Goal: Task Accomplishment & Management: Manage account settings

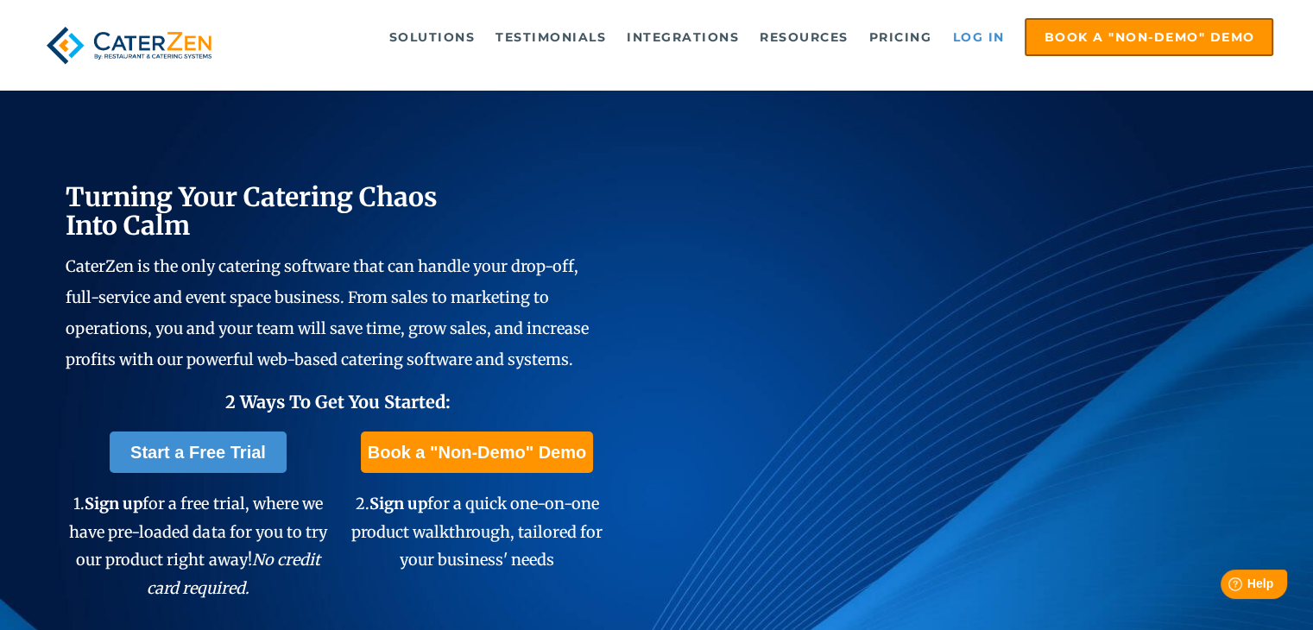
click at [977, 30] on link "Log in" at bounding box center [977, 37] width 69 height 35
click at [984, 34] on link "Log in" at bounding box center [977, 37] width 69 height 35
click at [971, 46] on link "Log in" at bounding box center [977, 37] width 69 height 35
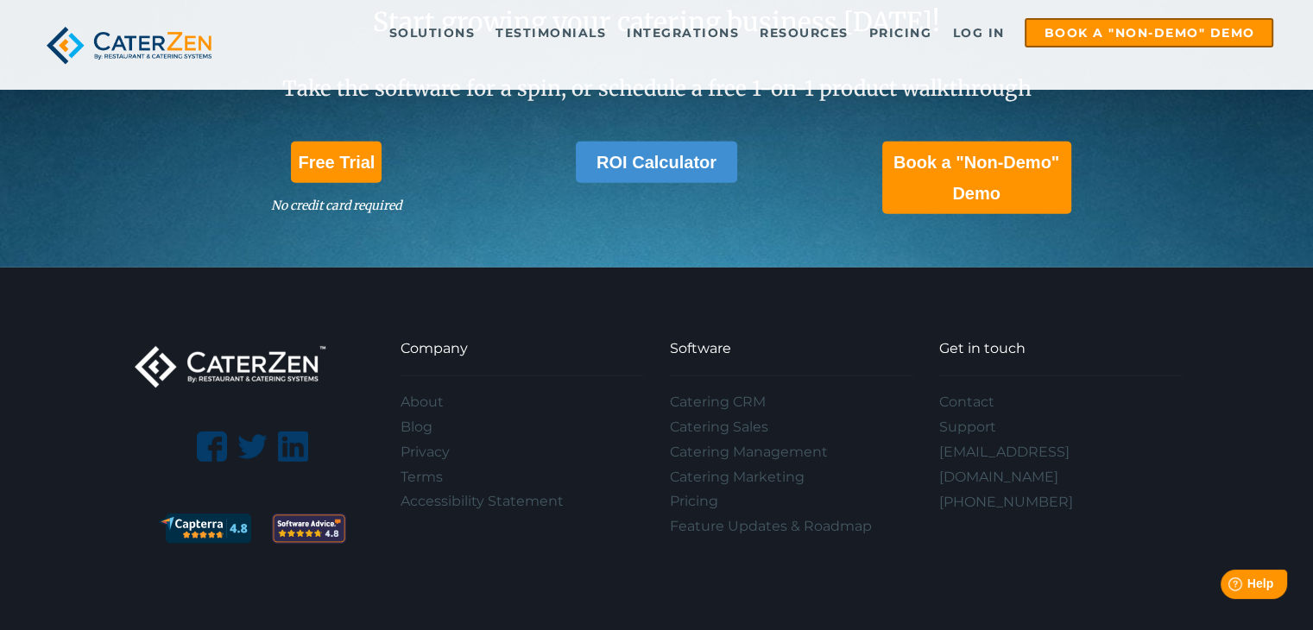
scroll to position [4870, 0]
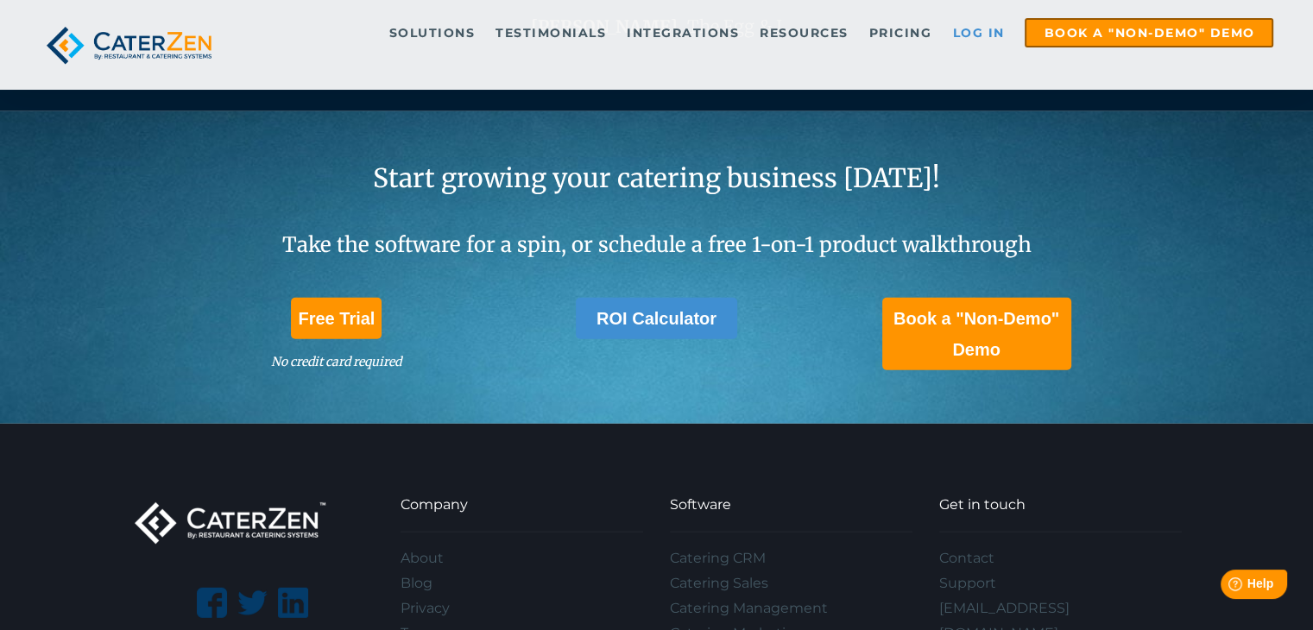
click at [989, 31] on link "Log in" at bounding box center [977, 33] width 69 height 26
